Goal: Contribute content: Contribute content

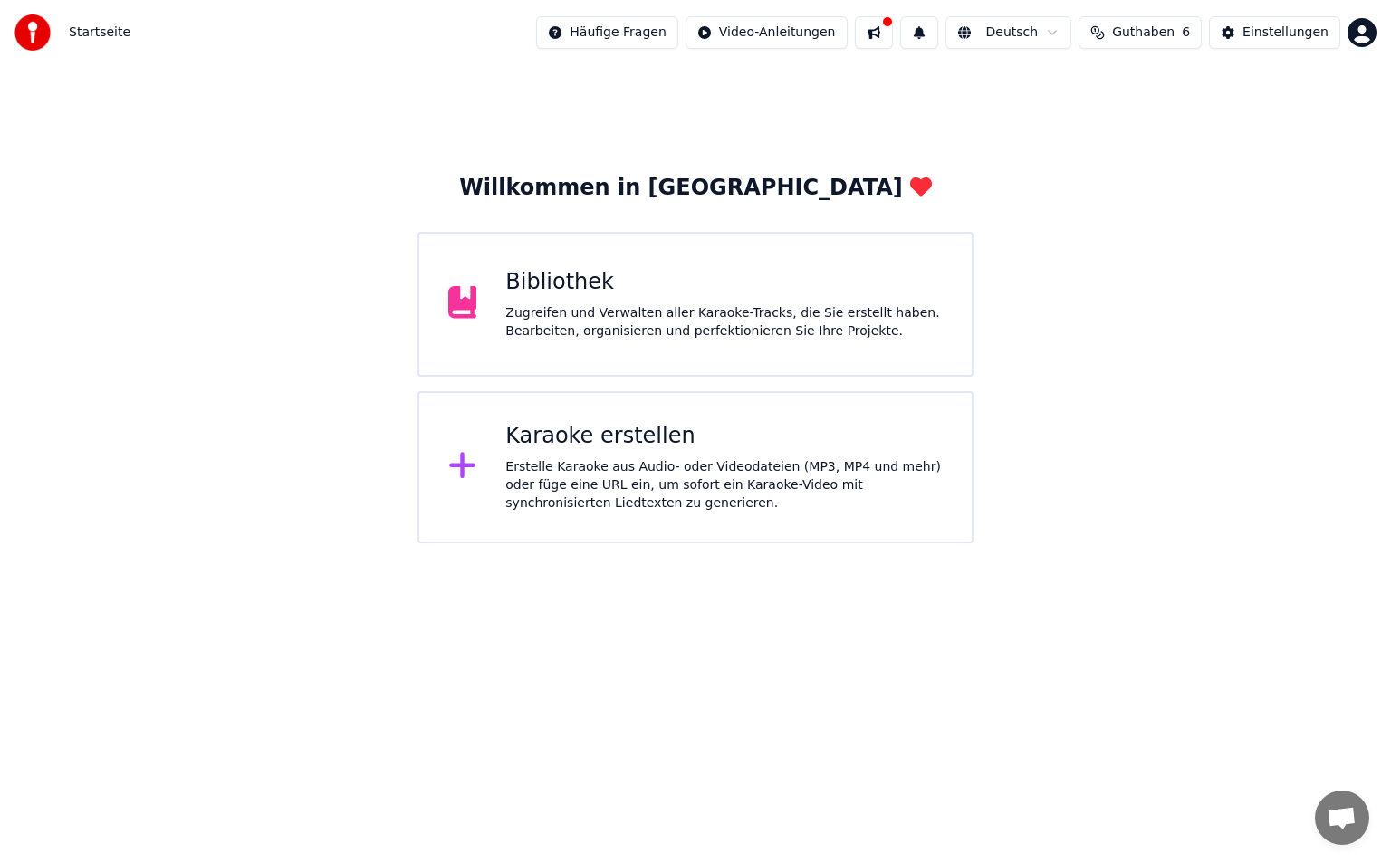
click at [825, 271] on div "Bibliothek" at bounding box center [723, 282] width 437 height 29
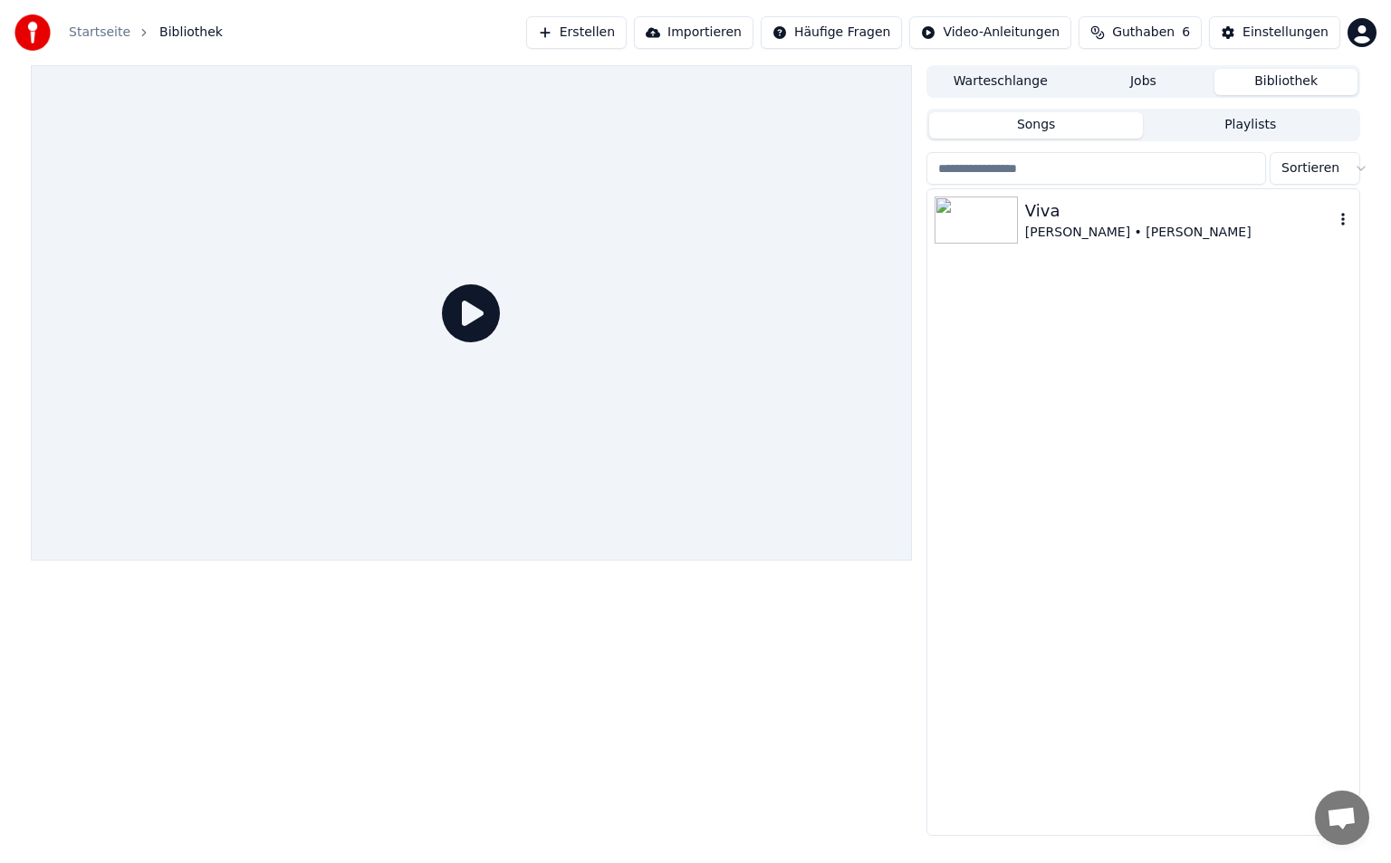
click at [995, 229] on img at bounding box center [975, 219] width 83 height 47
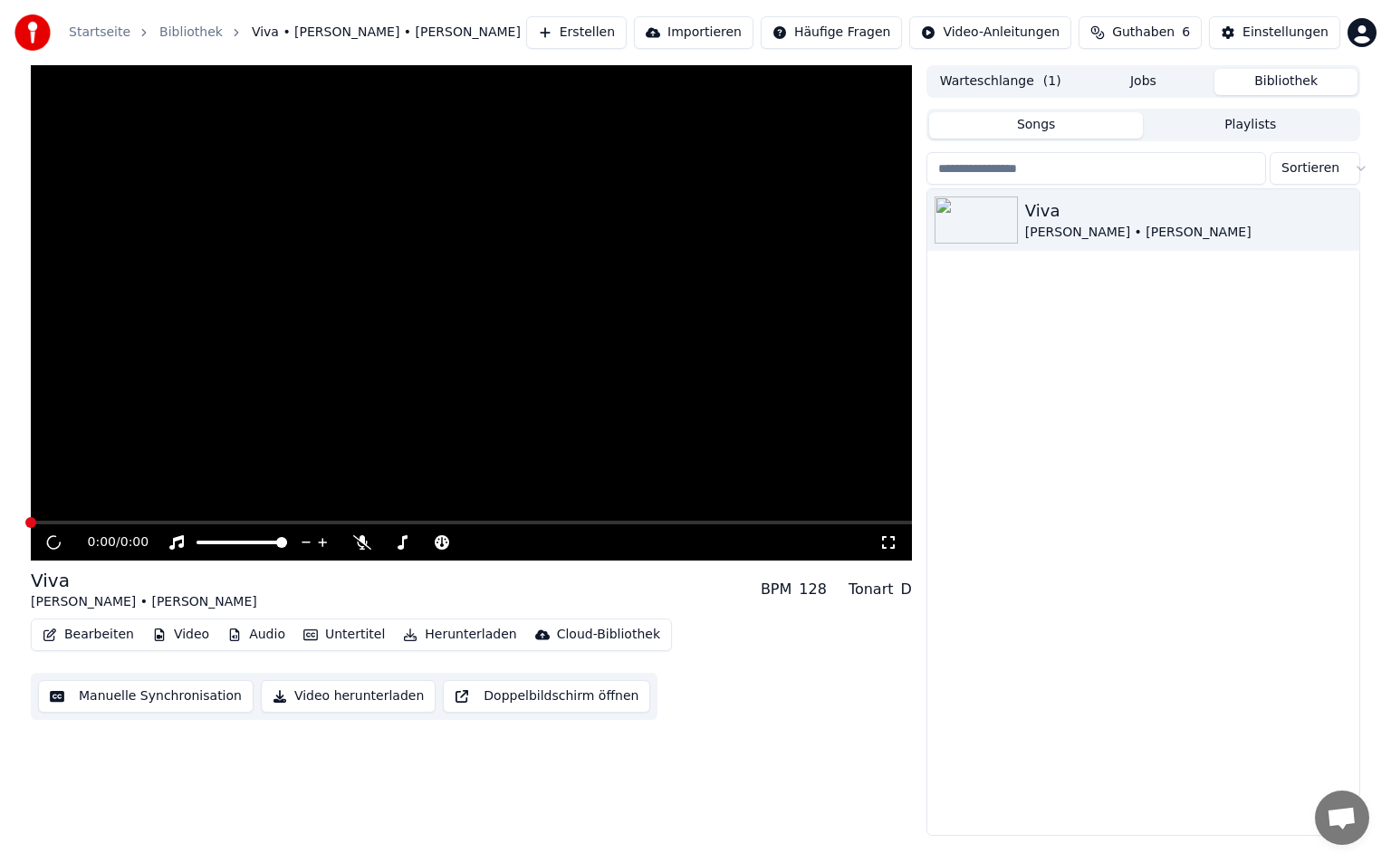
click at [187, 627] on button "Video" at bounding box center [181, 634] width 72 height 25
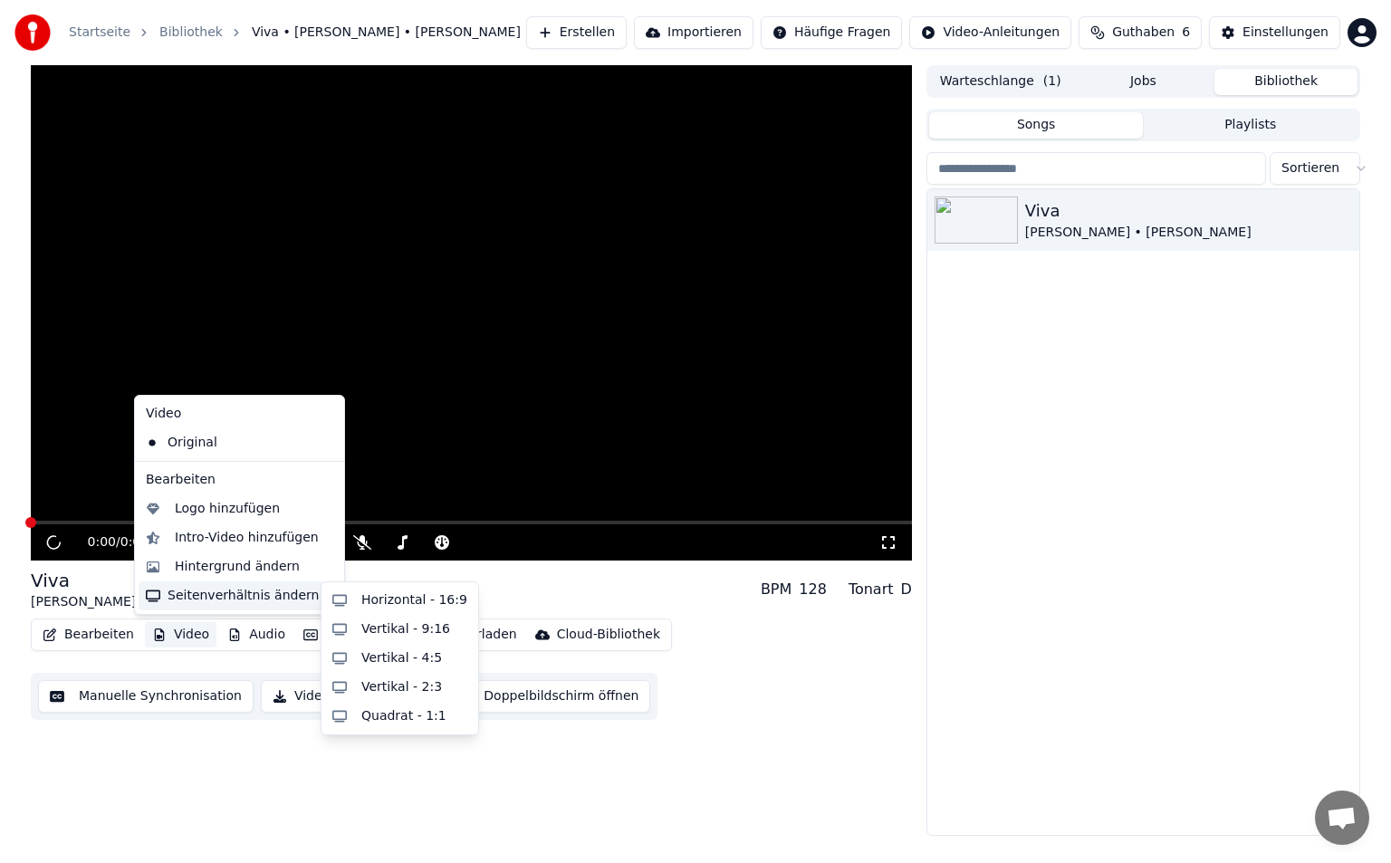
click at [210, 593] on div "Seitenverhältnis ändern" at bounding box center [240, 595] width 202 height 29
click at [368, 605] on div "Horizontal - 16:9" at bounding box center [414, 600] width 106 height 18
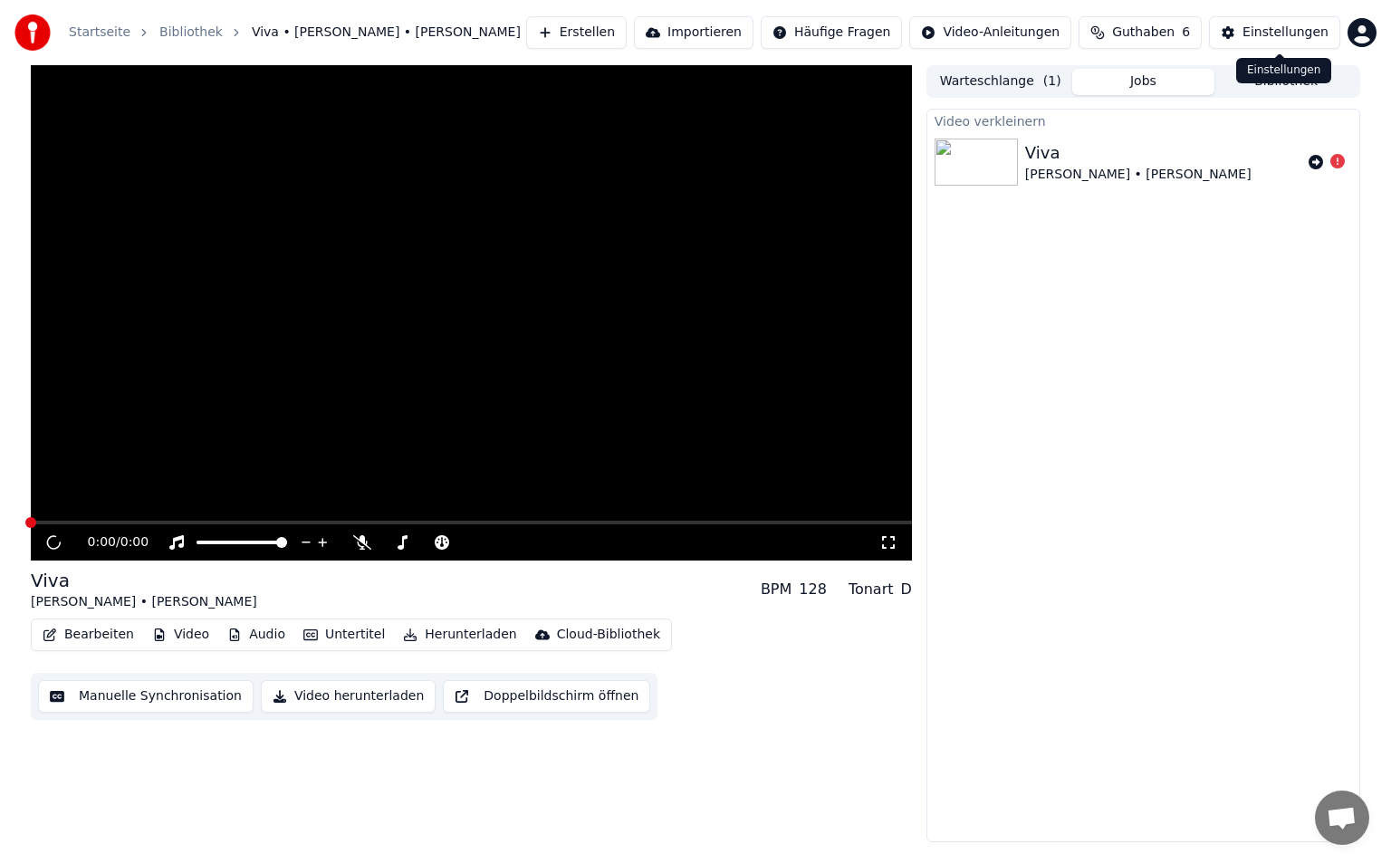
click at [1278, 74] on div "Einstellungen Einstellungen" at bounding box center [1283, 70] width 95 height 25
click at [1274, 85] on button "Bibliothek" at bounding box center [1285, 82] width 143 height 26
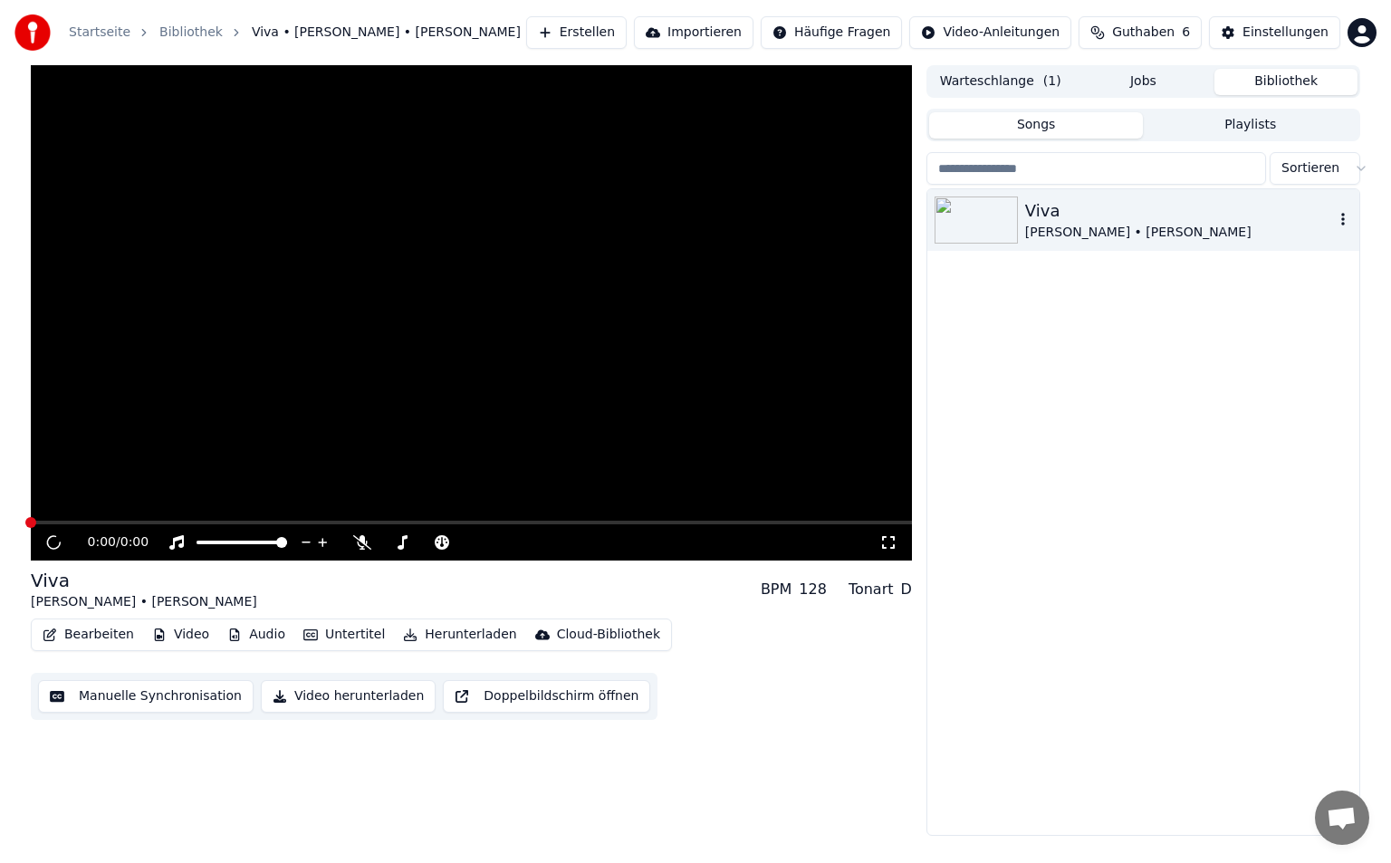
click at [1012, 203] on img at bounding box center [975, 219] width 83 height 47
click at [287, 544] on span at bounding box center [241, 543] width 91 height 4
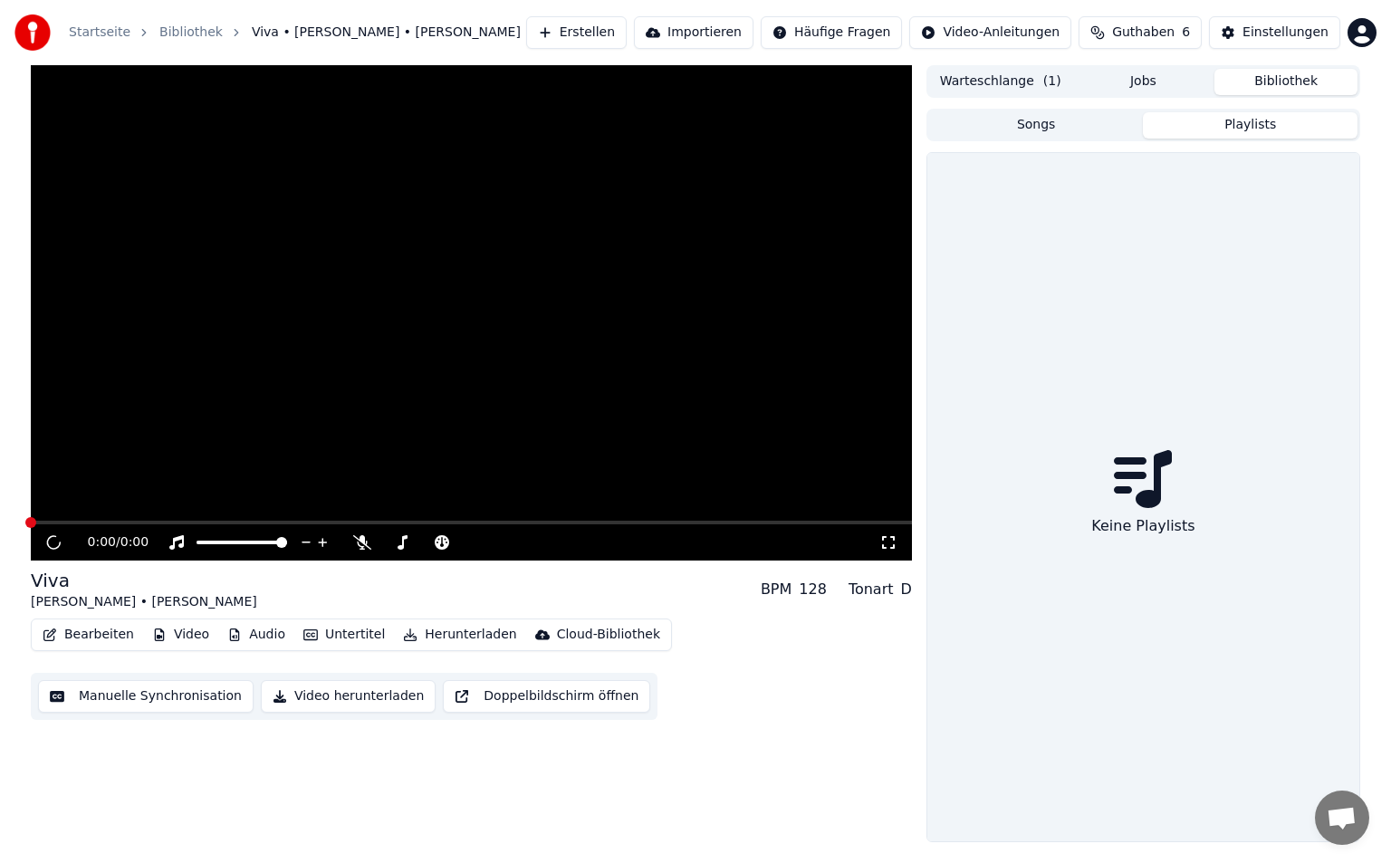
click at [1292, 135] on button "Playlists" at bounding box center [1250, 125] width 215 height 26
click at [989, 110] on div "Songs Playlists" at bounding box center [1143, 125] width 434 height 33
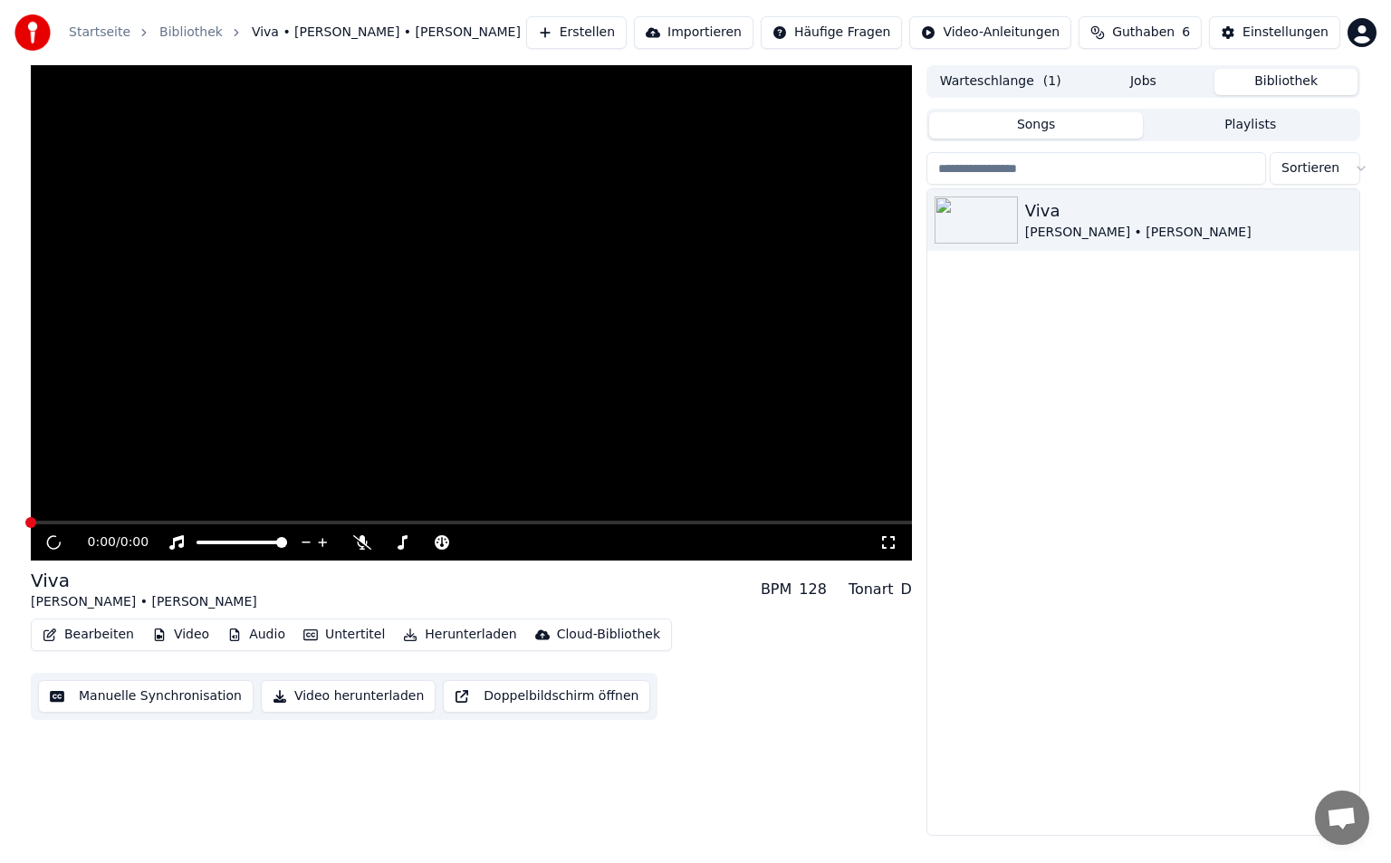
click at [1019, 121] on button "Songs" at bounding box center [1036, 125] width 215 height 26
click at [1000, 219] on img at bounding box center [975, 219] width 83 height 47
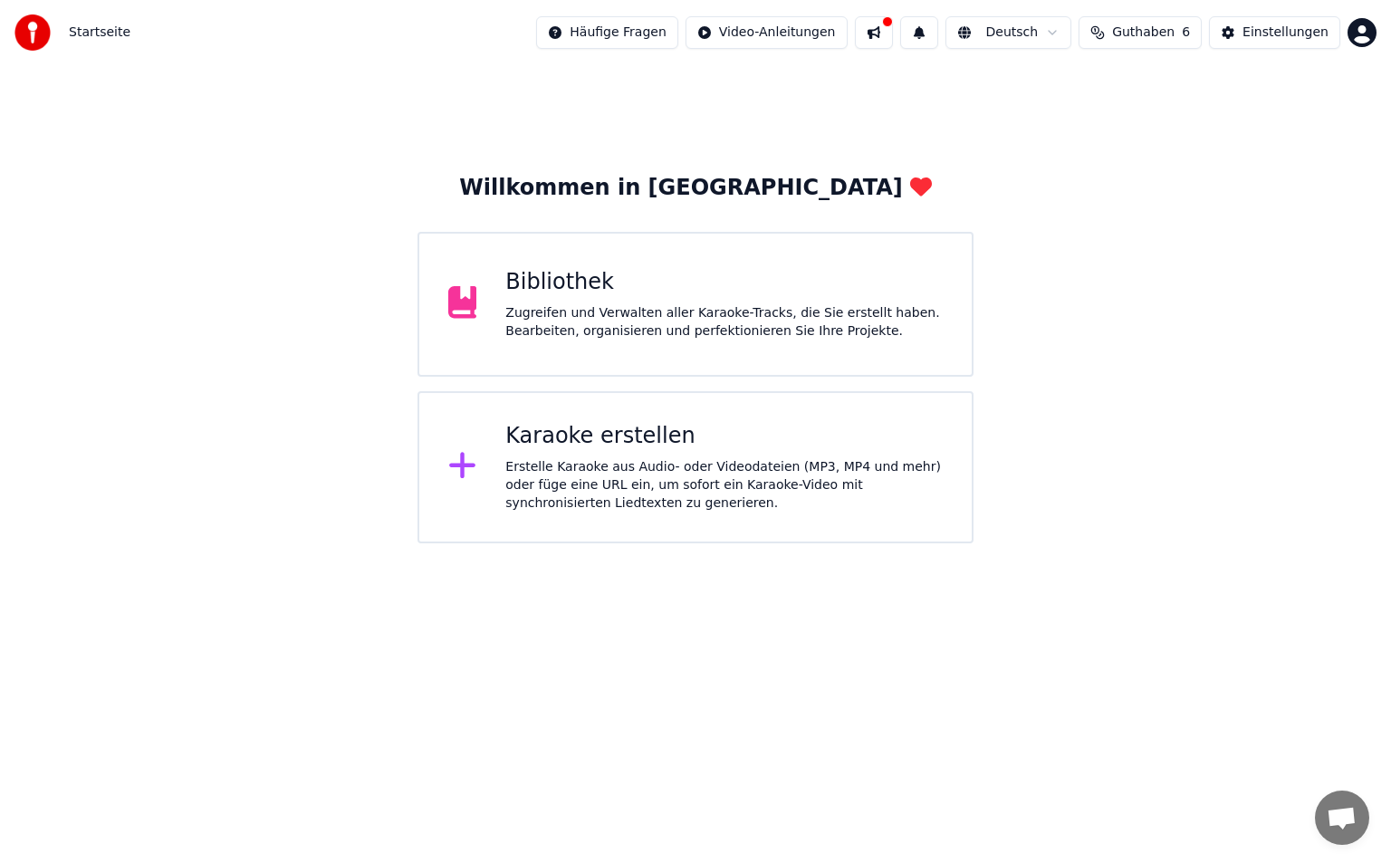
click at [879, 31] on button at bounding box center [874, 32] width 38 height 33
click at [640, 288] on div "Bibliothek" at bounding box center [723, 282] width 437 height 29
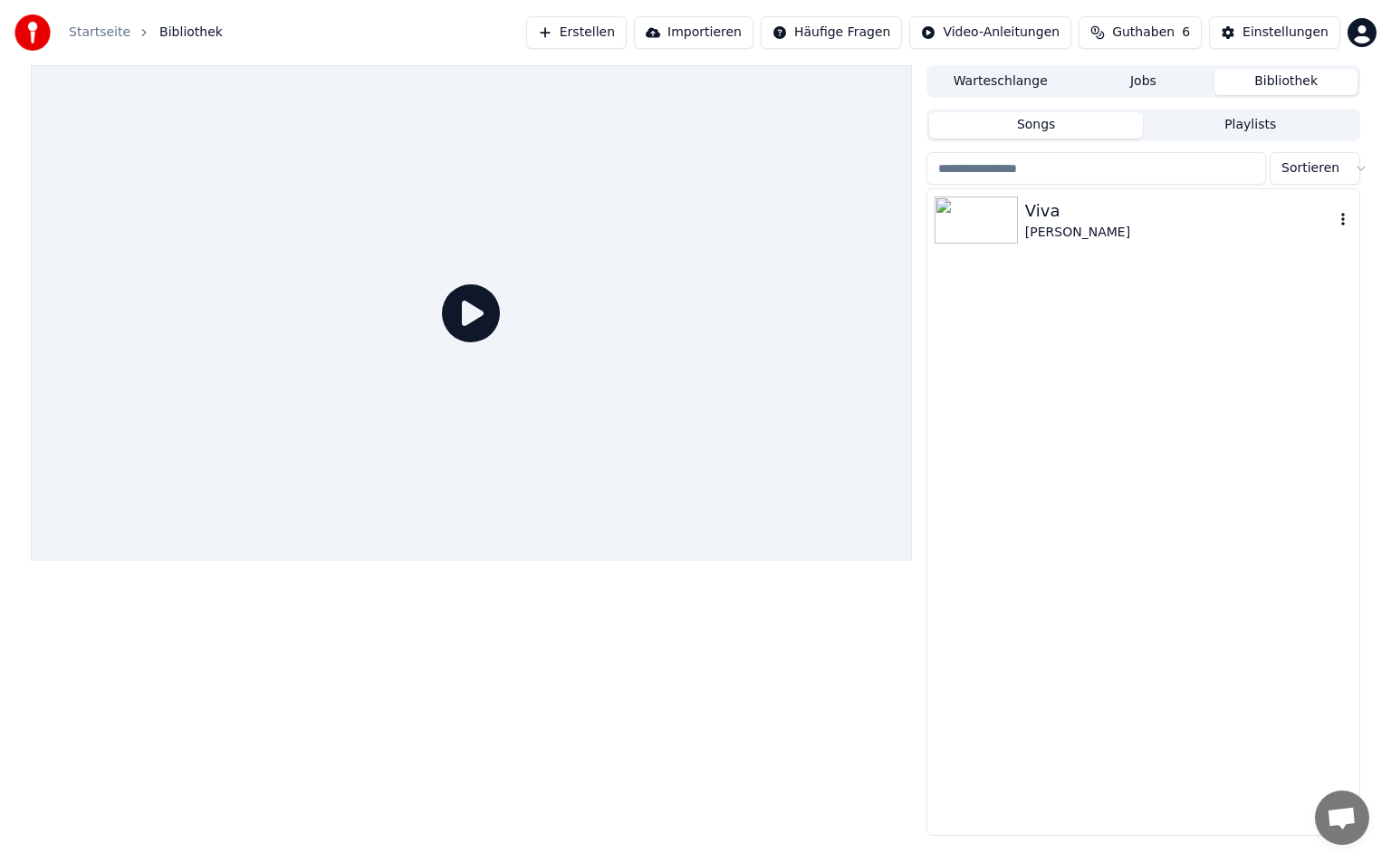
click at [1020, 225] on div at bounding box center [979, 219] width 91 height 47
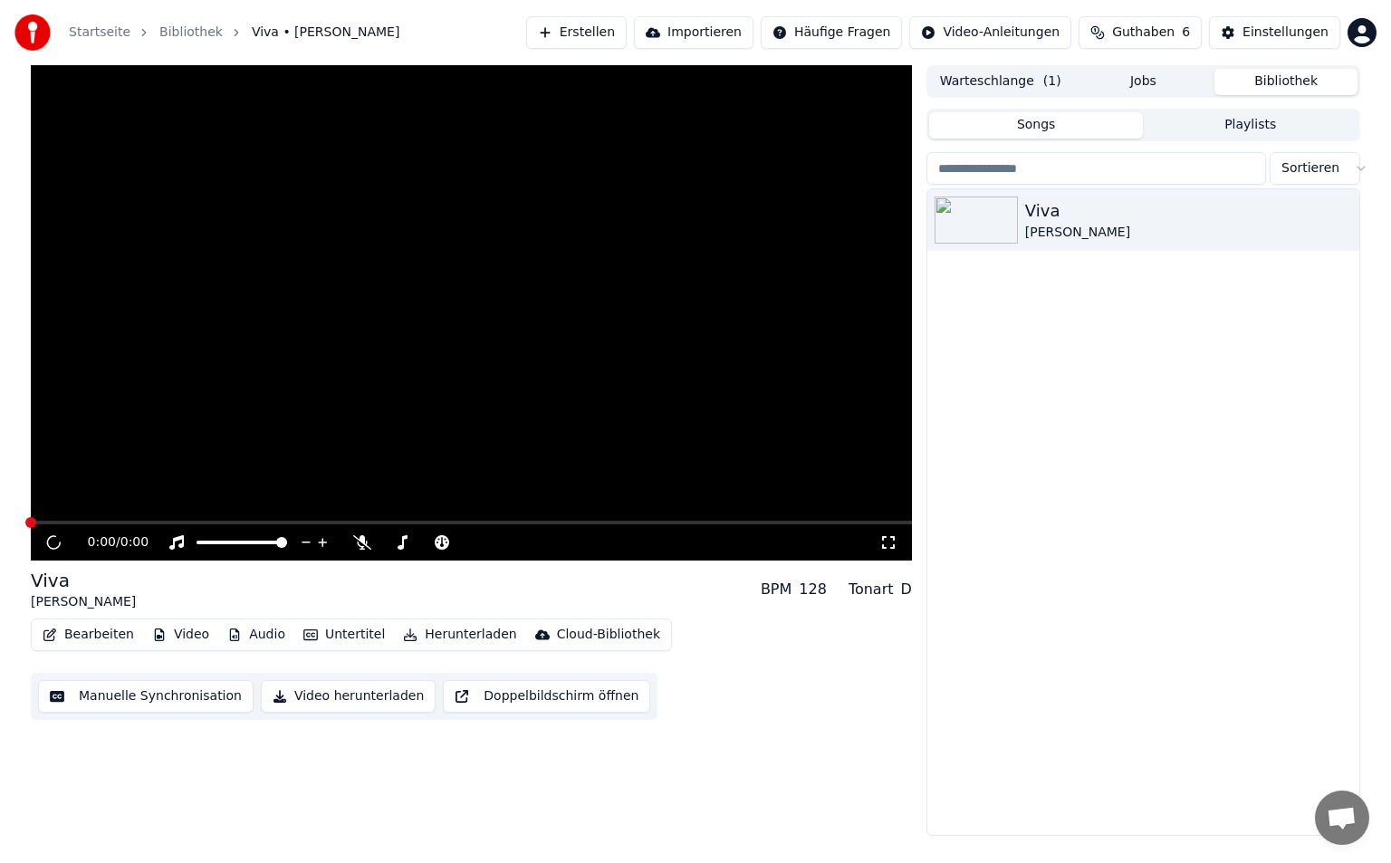
click at [91, 638] on button "Bearbeiten" at bounding box center [88, 634] width 106 height 25
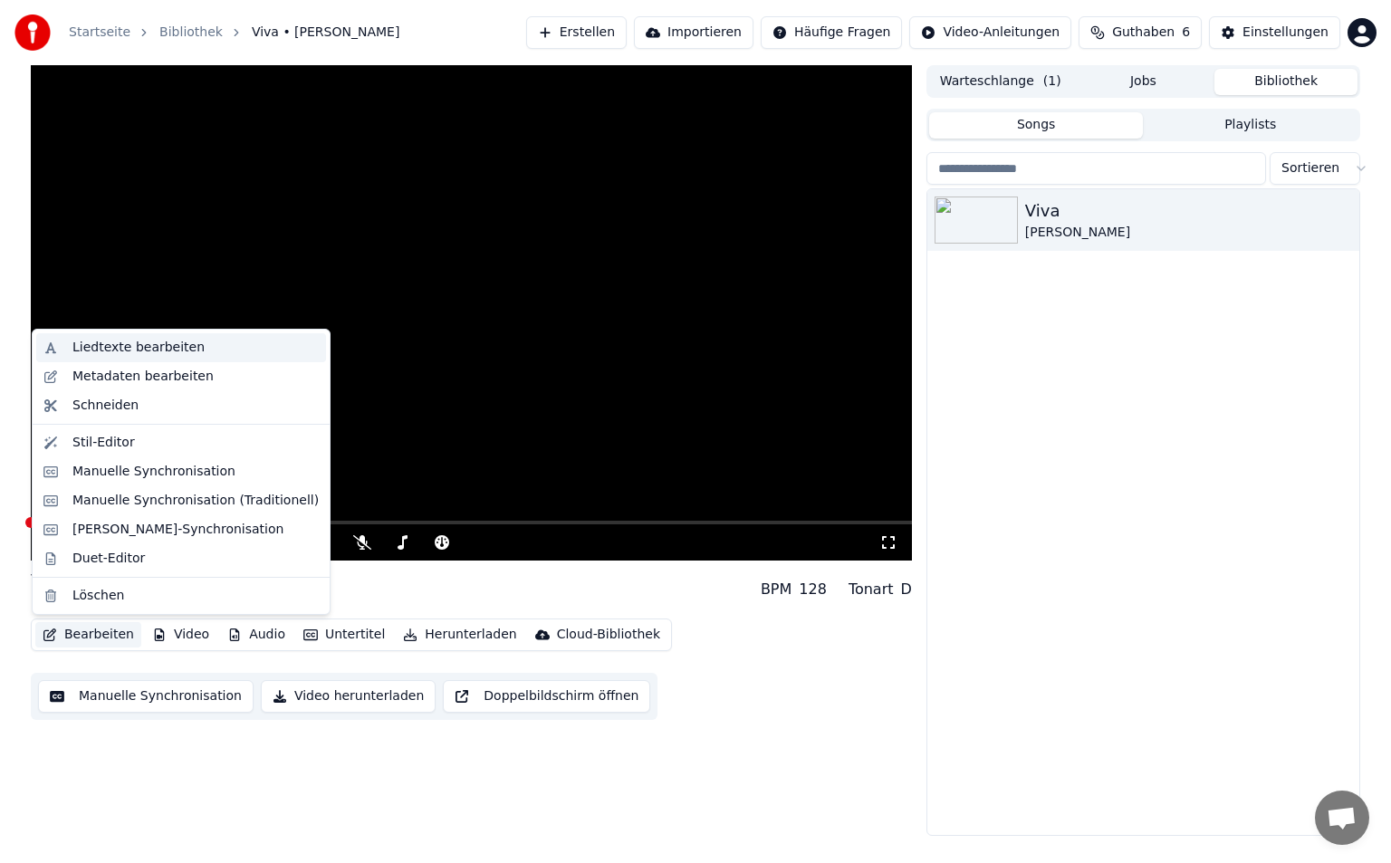
click at [135, 357] on div "Liedtexte bearbeiten" at bounding box center [181, 347] width 290 height 29
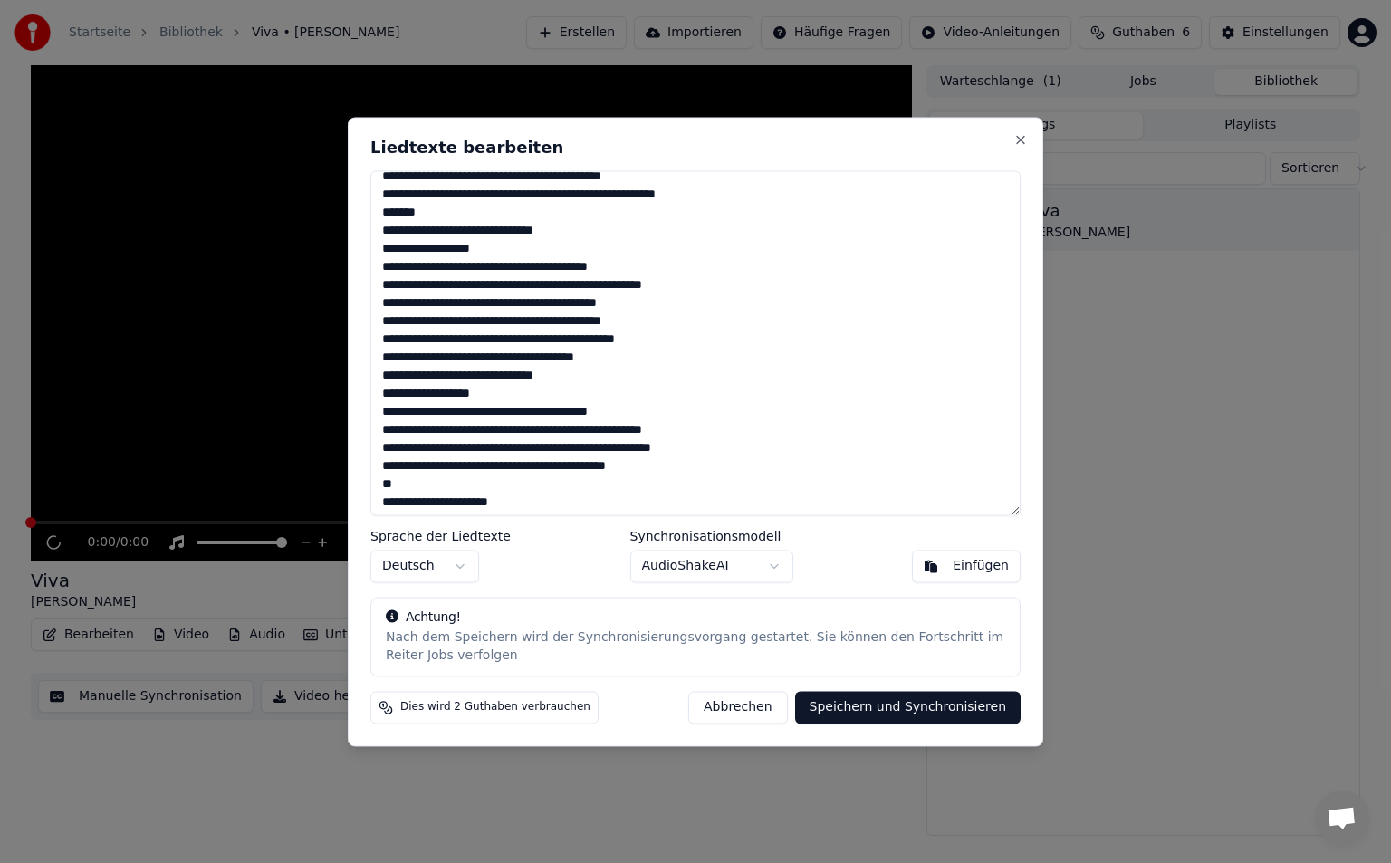
scroll to position [286, 0]
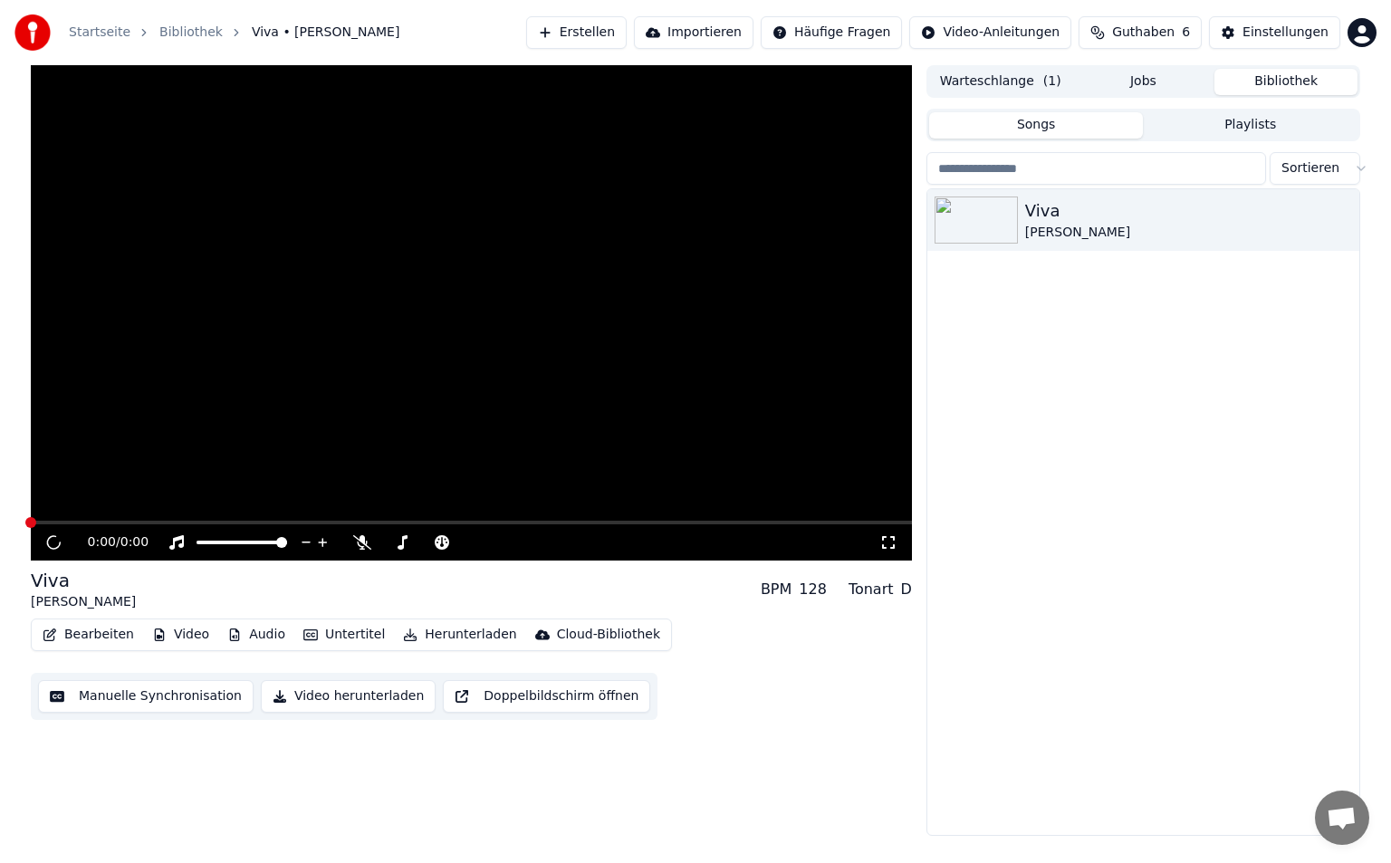
click at [177, 630] on button "Video" at bounding box center [181, 634] width 72 height 25
